Goal: Find specific page/section: Find specific page/section

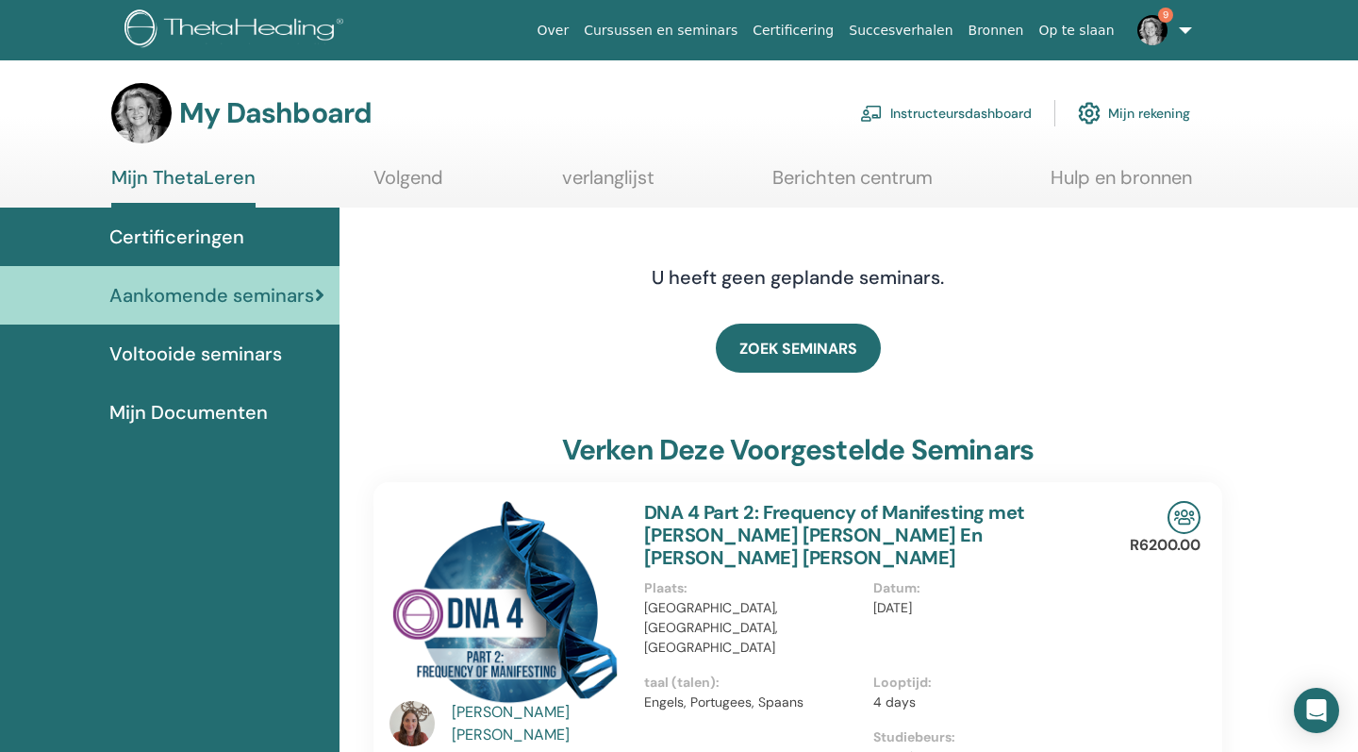
click at [957, 108] on link "Instructeursdashboard" at bounding box center [946, 112] width 172 height 41
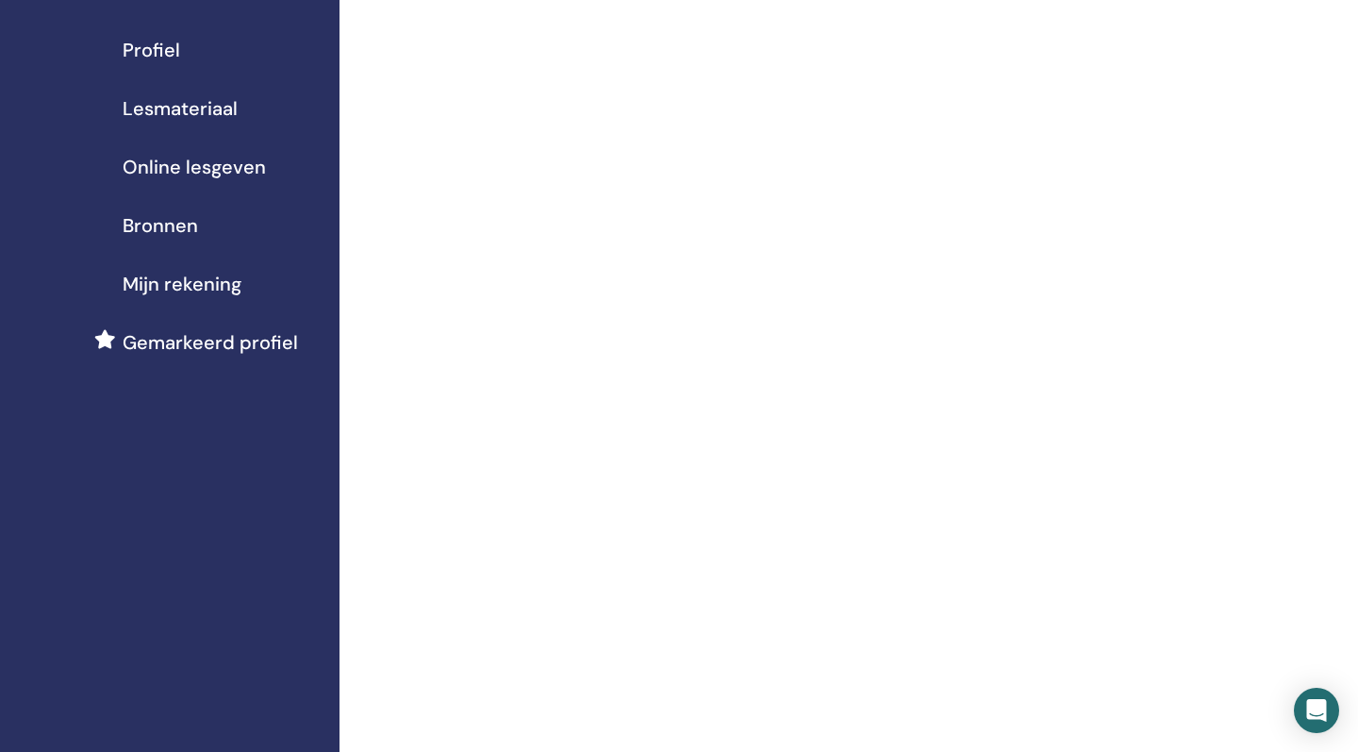
scroll to position [201, 0]
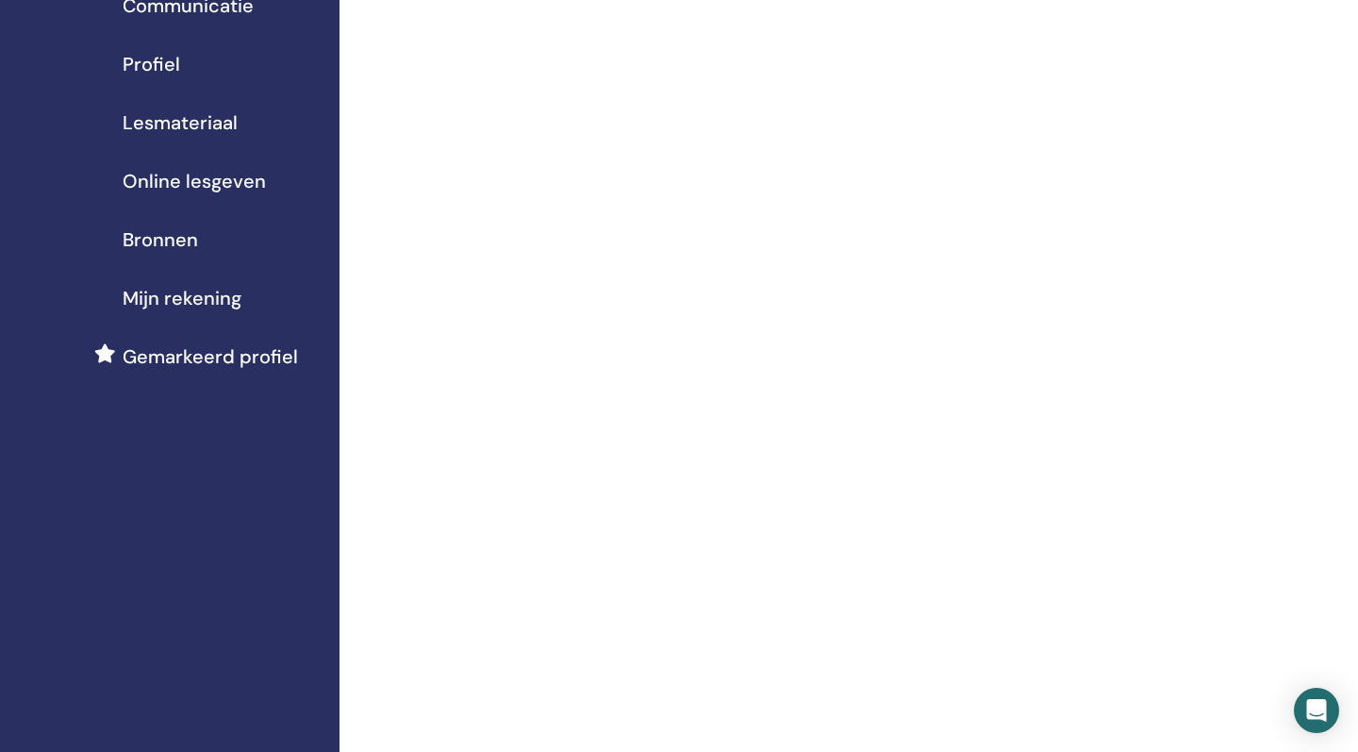
click at [203, 123] on span "Lesmateriaal" at bounding box center [180, 122] width 115 height 28
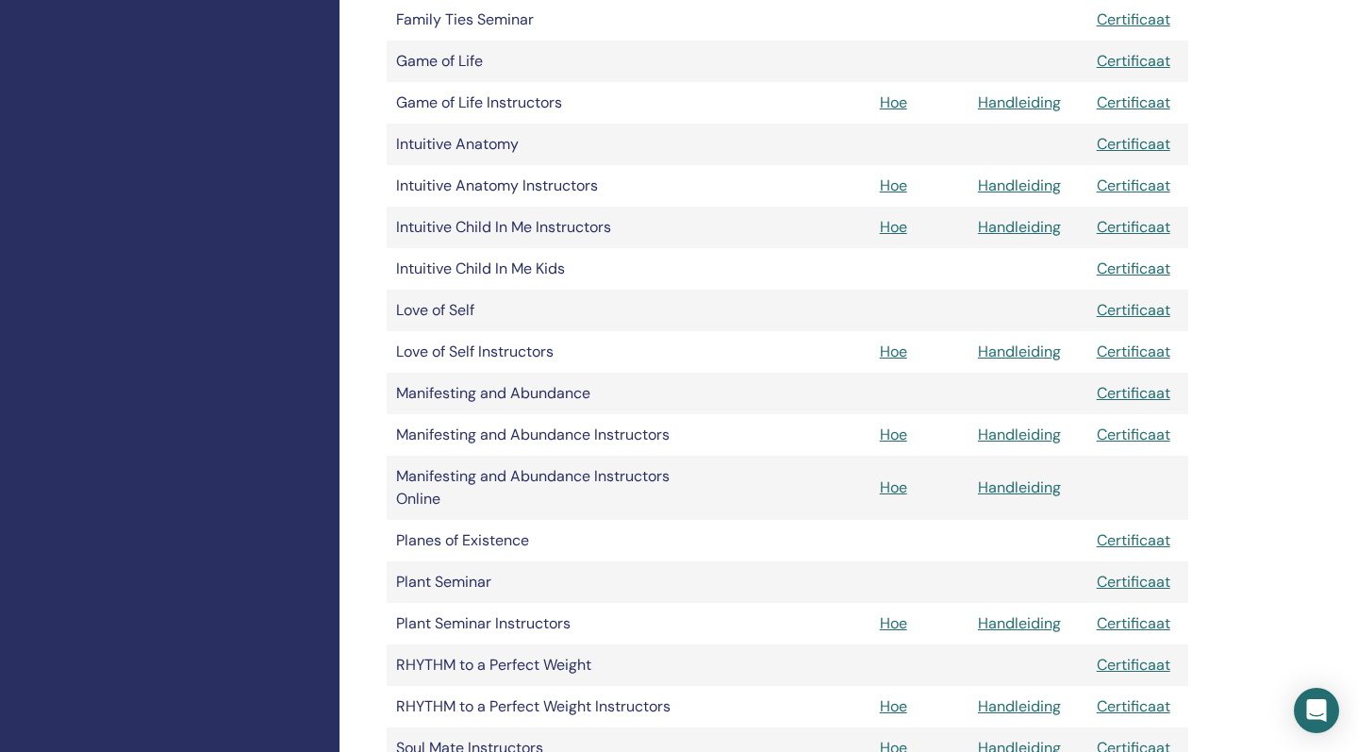
scroll to position [1342, 0]
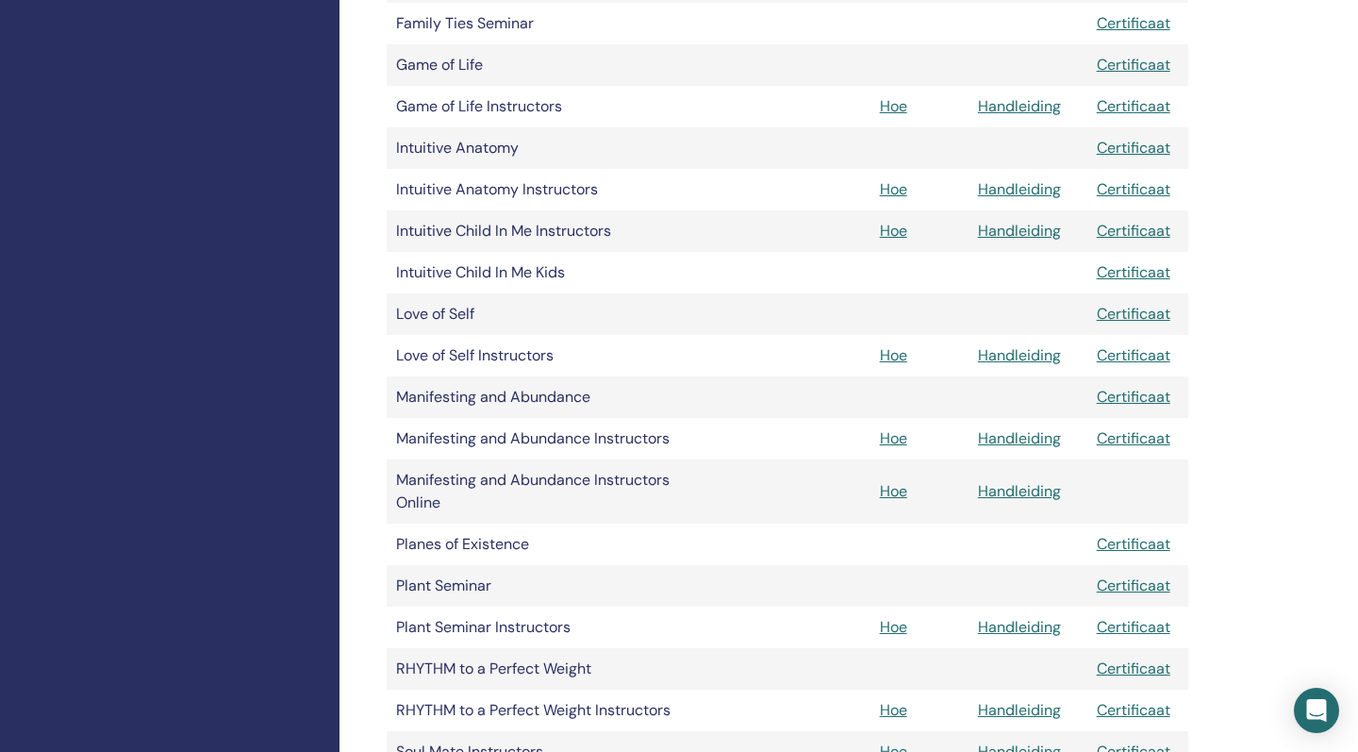
click at [897, 436] on link "Hoe" at bounding box center [893, 438] width 27 height 20
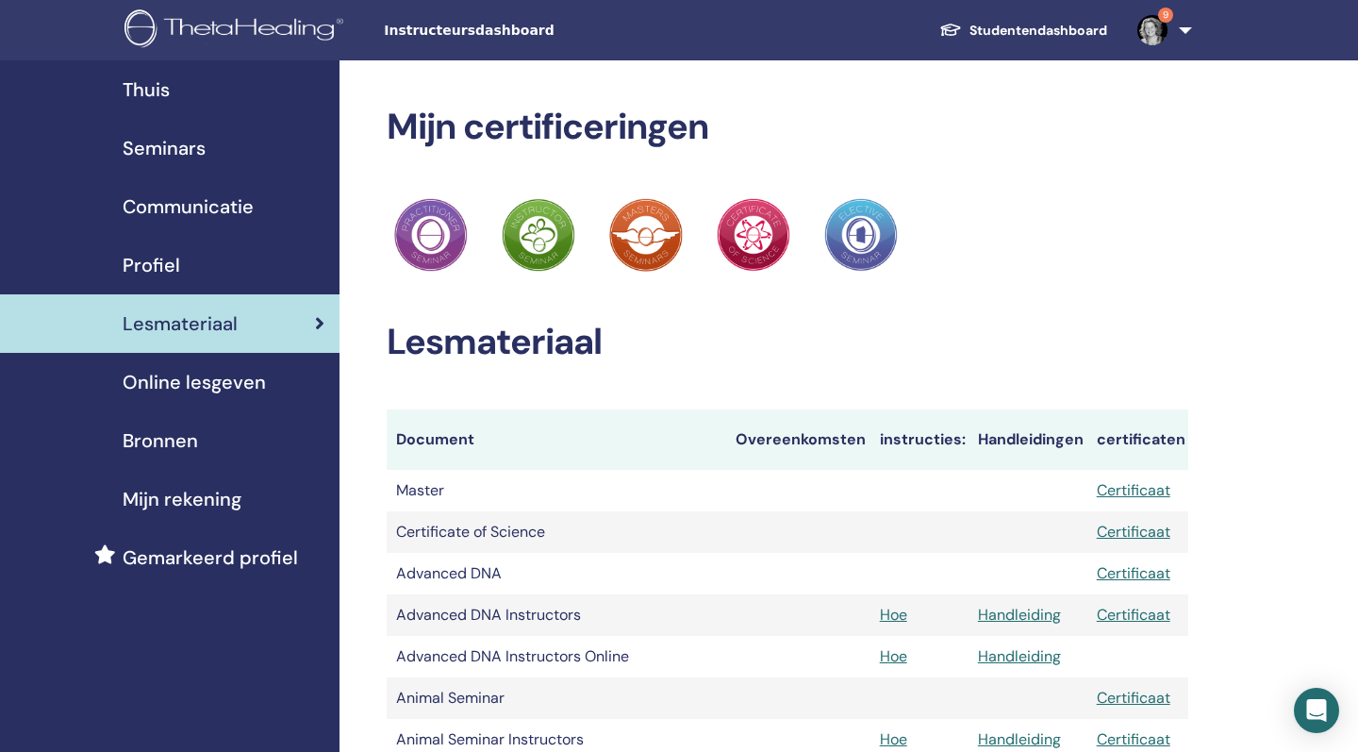
scroll to position [1342, 0]
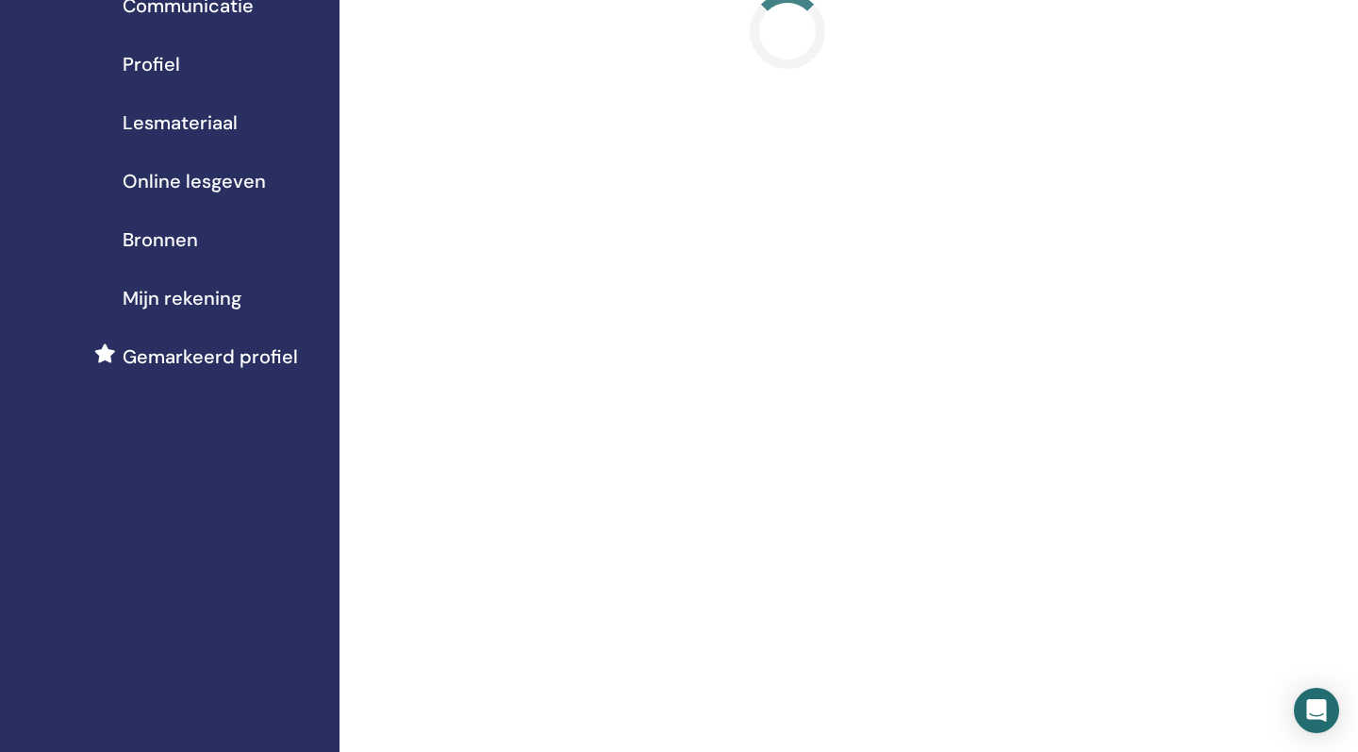
scroll to position [201, 0]
